Goal: Information Seeking & Learning: Learn about a topic

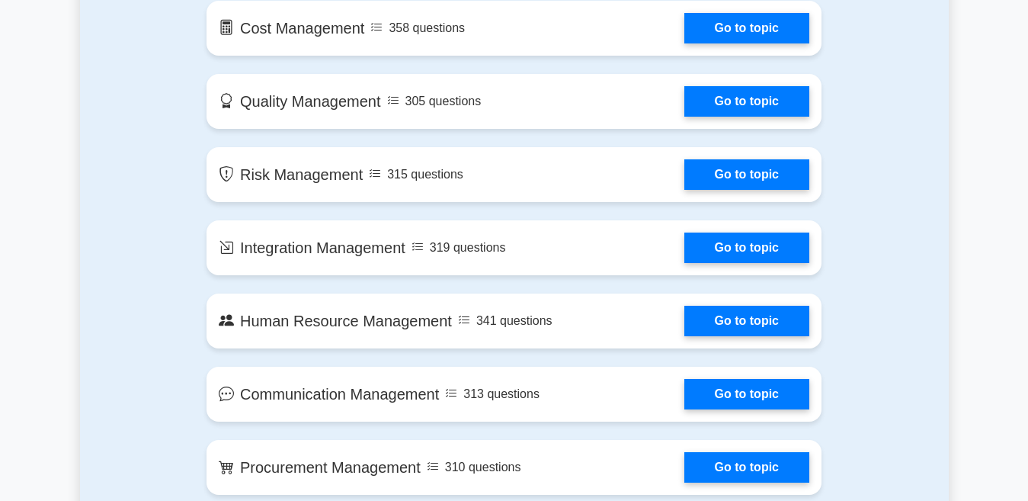
scroll to position [762, 0]
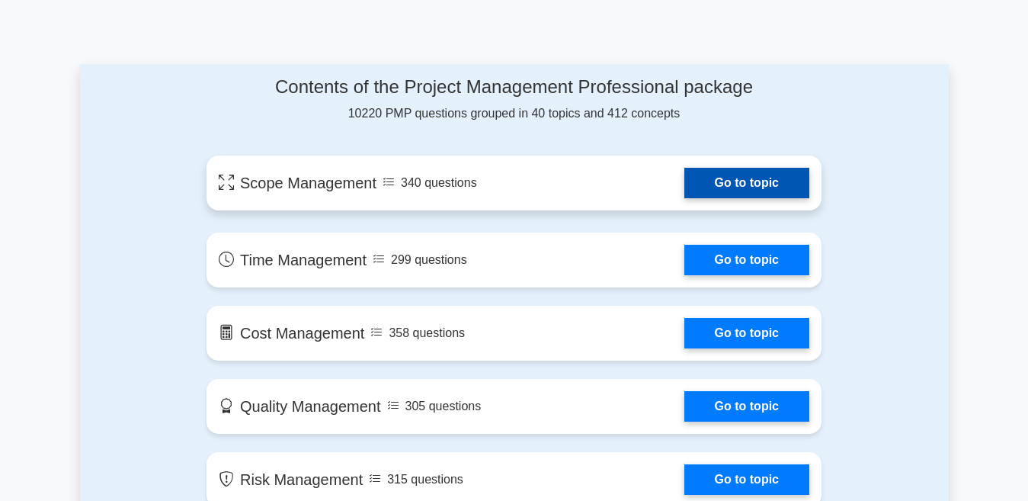
click at [746, 186] on link "Go to topic" at bounding box center [746, 183] width 125 height 30
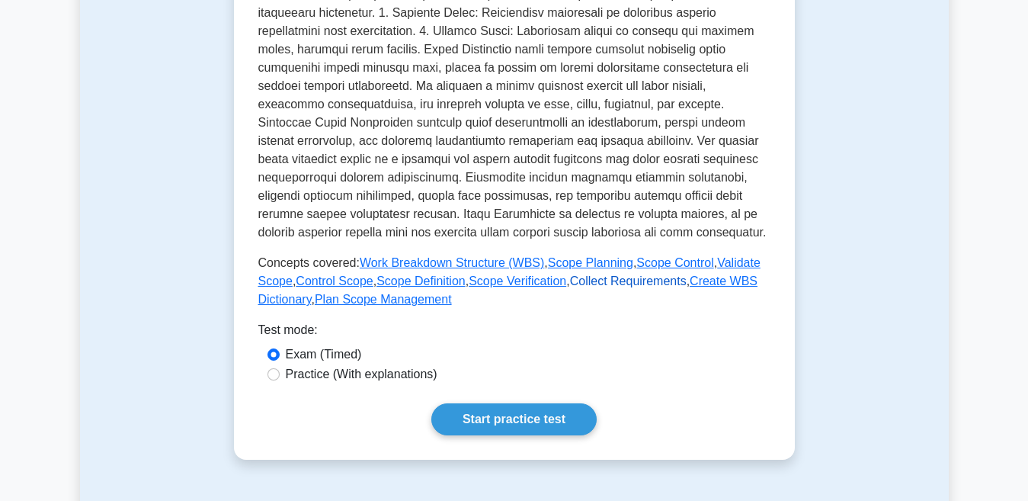
scroll to position [610, 0]
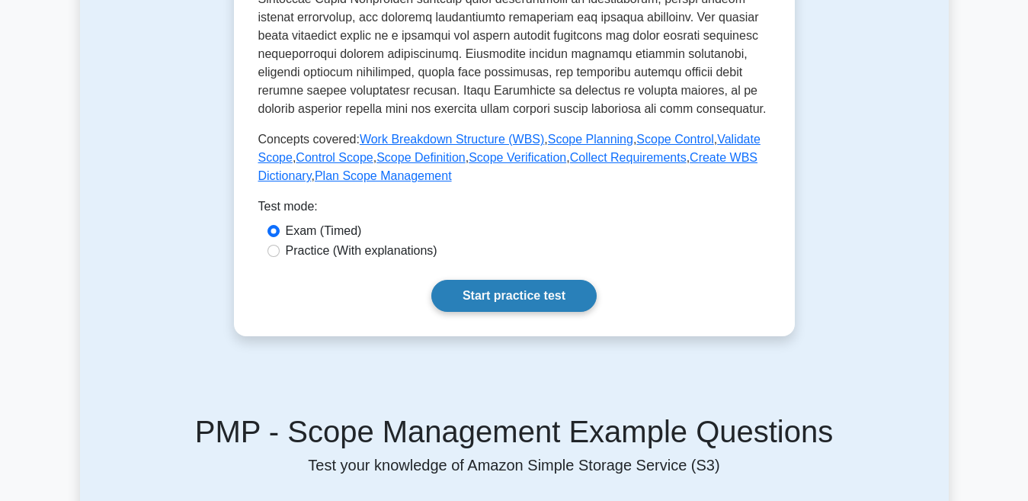
click at [500, 296] on link "Start practice test" at bounding box center [513, 296] width 165 height 32
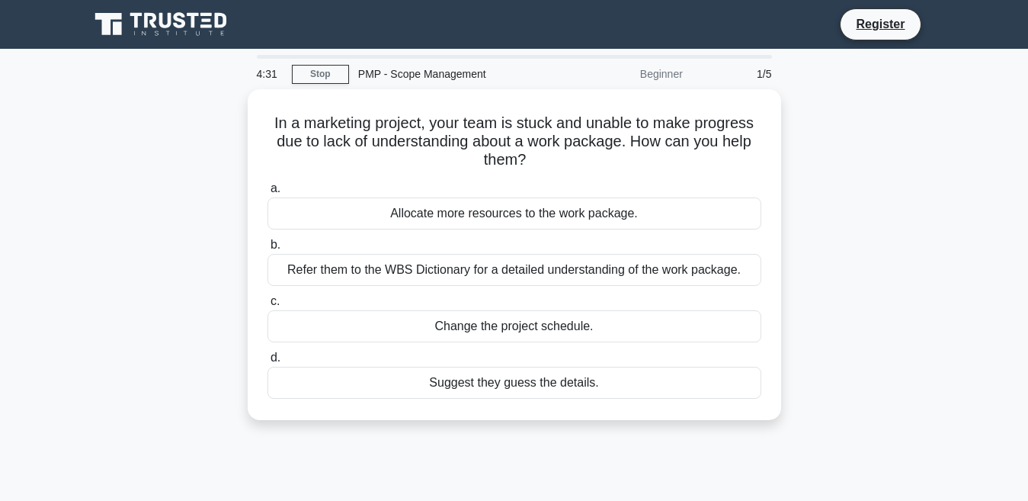
drag, startPoint x: 134, startPoint y: 154, endPoint x: 82, endPoint y: 266, distance: 123.7
click at [82, 266] on div "In a marketing project, your team is stuck and unable to make progress due to l…" at bounding box center [514, 263] width 869 height 349
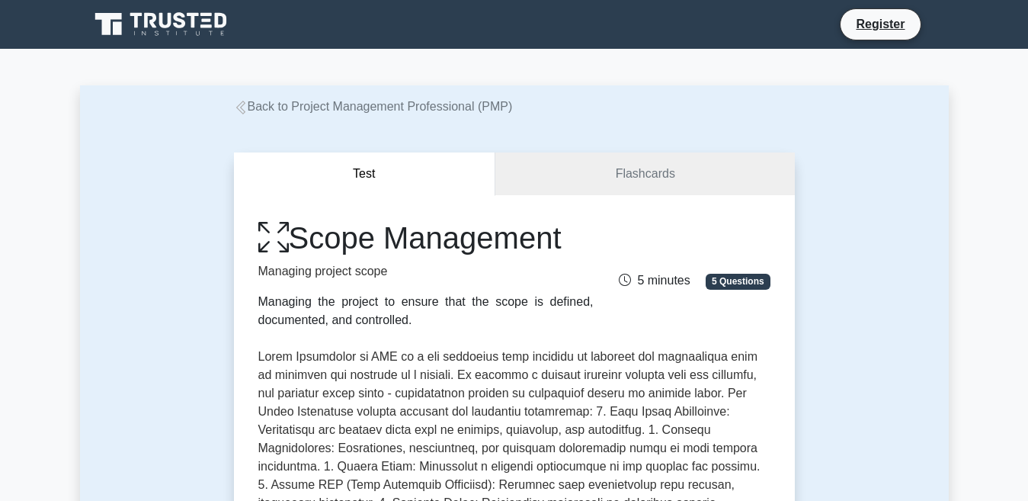
scroll to position [604, 0]
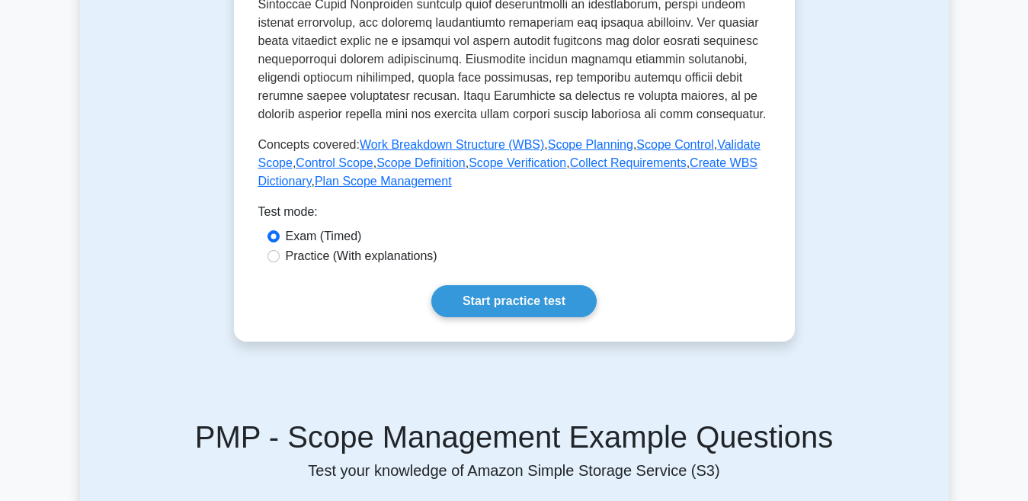
click at [349, 260] on label "Practice (With explanations)" at bounding box center [362, 256] width 152 height 18
click at [280, 260] on input "Practice (With explanations)" at bounding box center [273, 256] width 12 height 12
radio input "true"
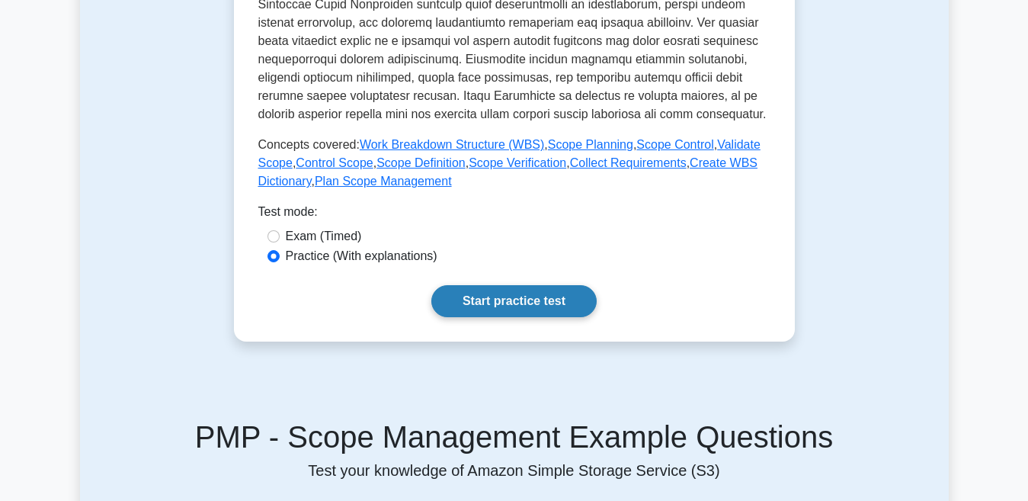
click at [472, 292] on link "Start practice test" at bounding box center [513, 301] width 165 height 32
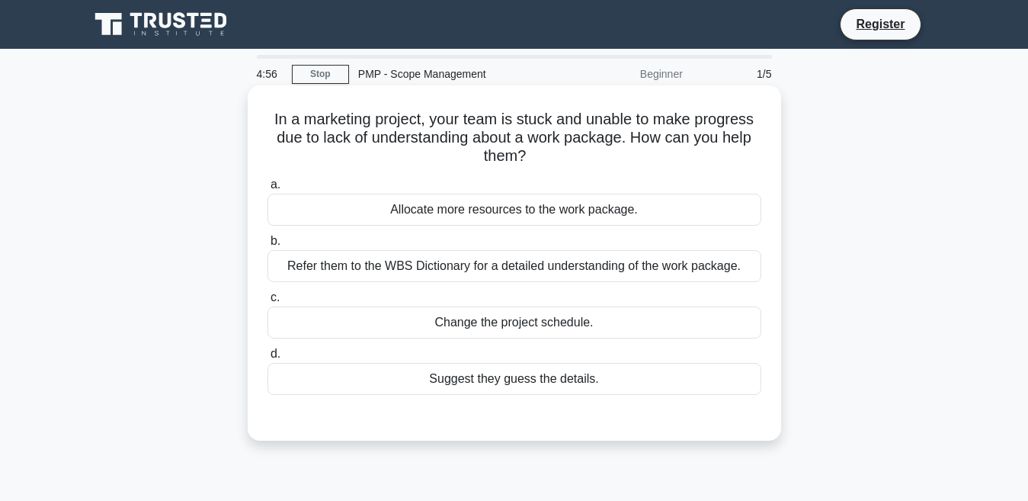
drag, startPoint x: 268, startPoint y: 118, endPoint x: 449, endPoint y: 126, distance: 180.8
drag, startPoint x: 449, startPoint y: 126, endPoint x: 333, endPoint y: 137, distance: 116.3
click at [333, 137] on h5 "In a marketing project, your team is stuck and unable to make progress due to l…" at bounding box center [514, 138] width 497 height 56
drag, startPoint x: 268, startPoint y: 112, endPoint x: 530, endPoint y: 165, distance: 266.8
click at [530, 165] on h5 "In a marketing project, your team is stuck and unable to make progress due to l…" at bounding box center [514, 138] width 497 height 56
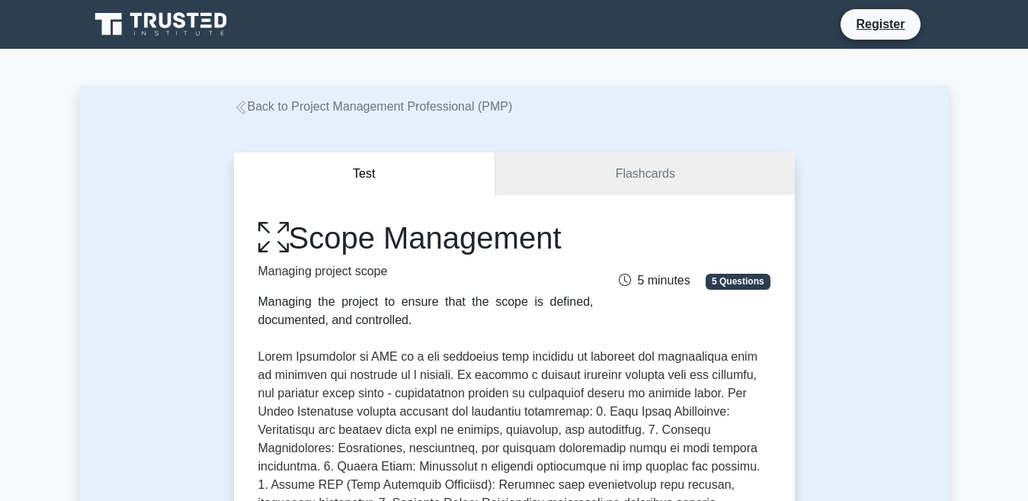
scroll to position [607, 0]
